Goal: Task Accomplishment & Management: Manage account settings

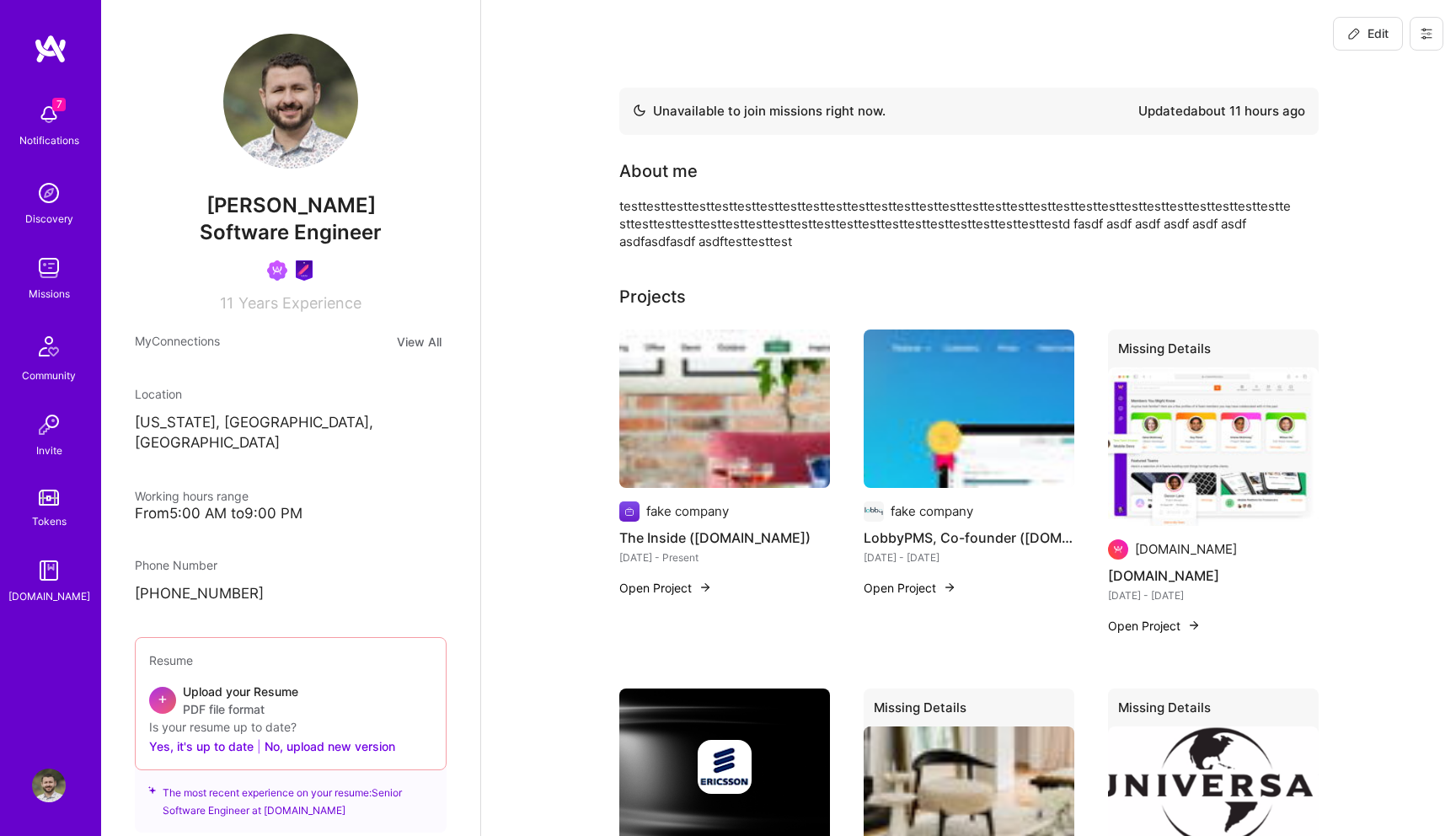
click at [1426, 40] on icon at bounding box center [1426, 33] width 13 height 13
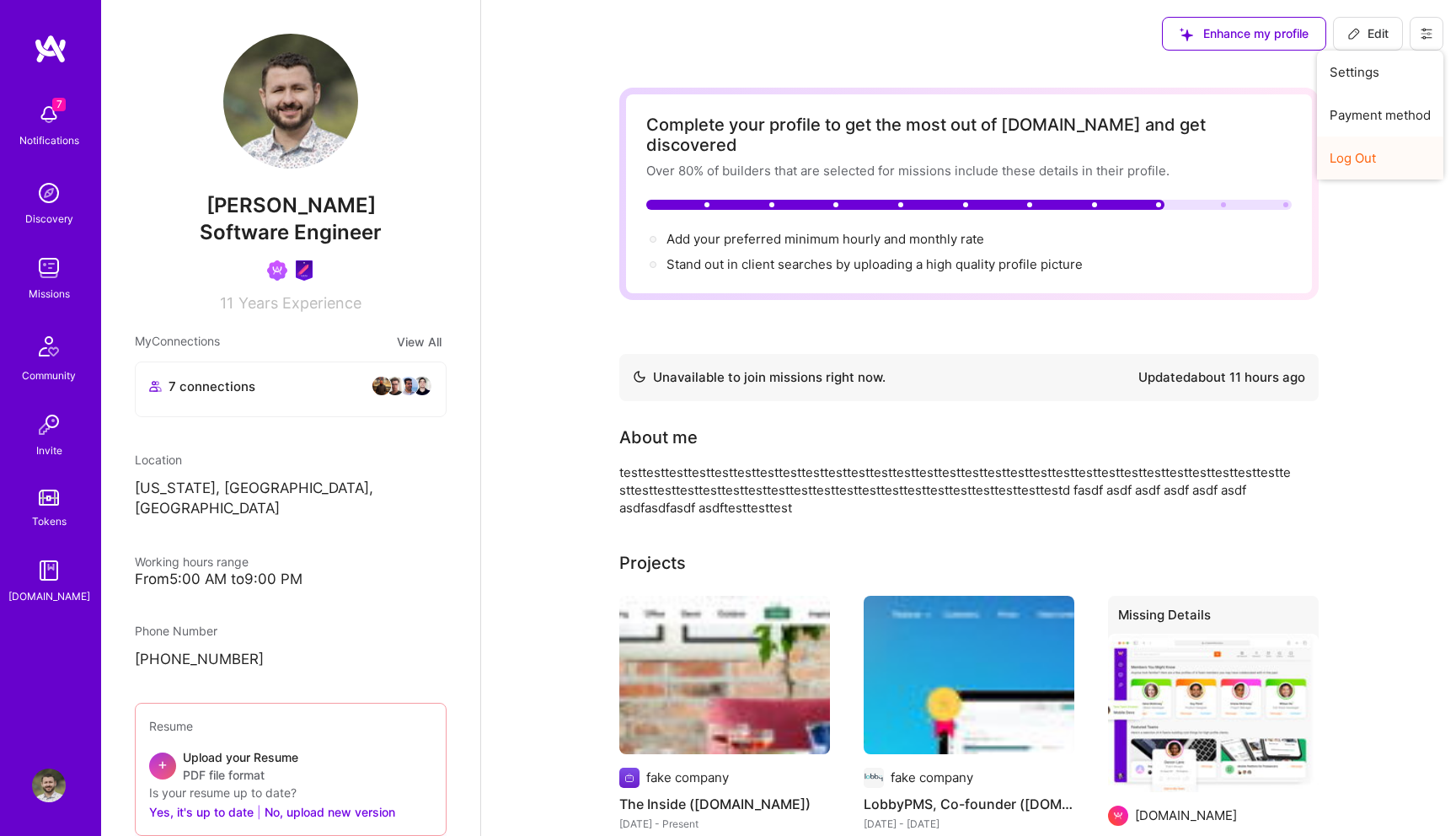
click at [1344, 160] on button "Log Out" at bounding box center [1380, 157] width 126 height 43
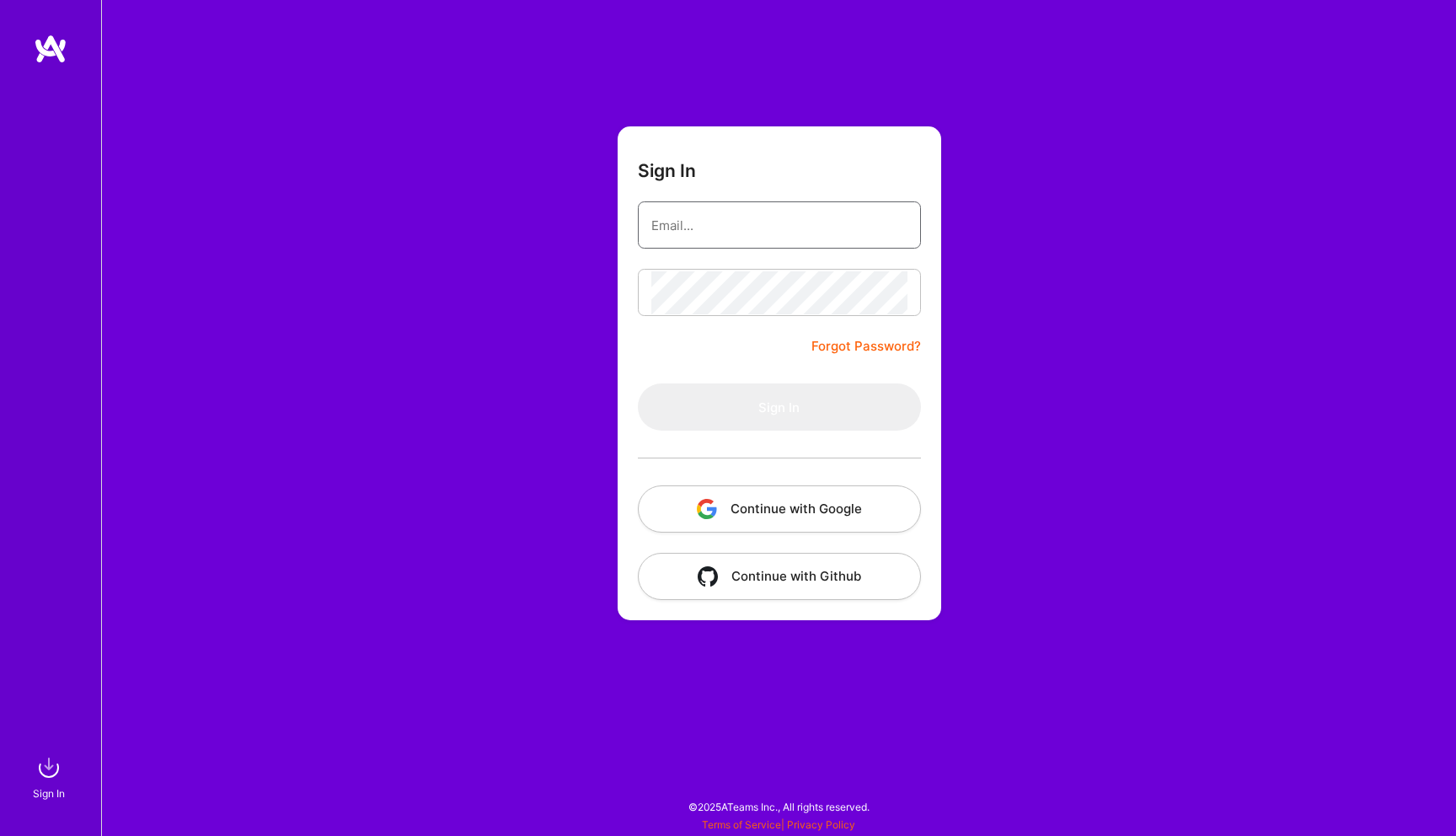
type input "[PERSON_NAME][EMAIL_ADDRESS][DOMAIN_NAME]"
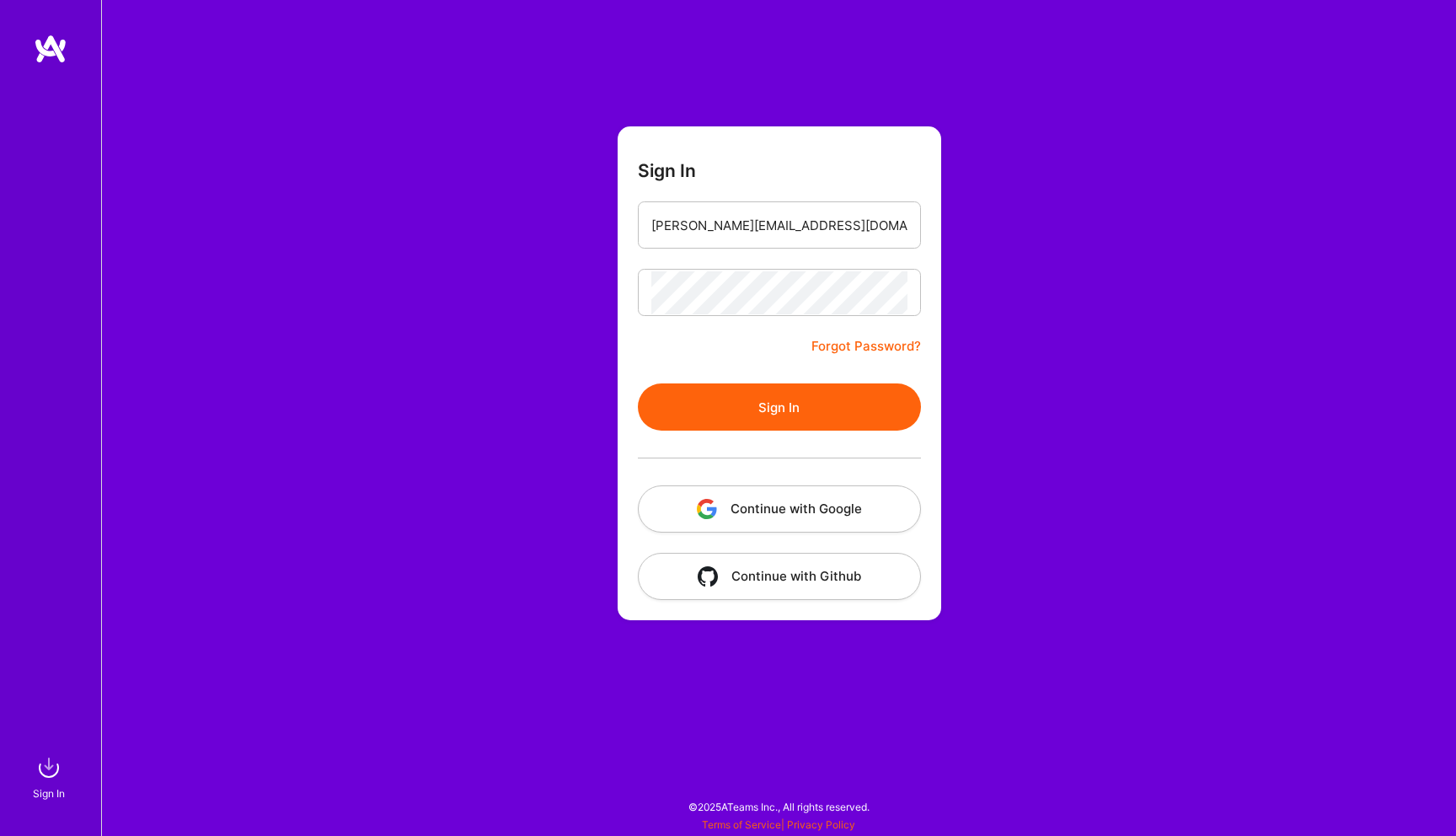
click at [727, 496] on button "Continue with Google" at bounding box center [779, 509] width 283 height 47
